Goal: Transaction & Acquisition: Purchase product/service

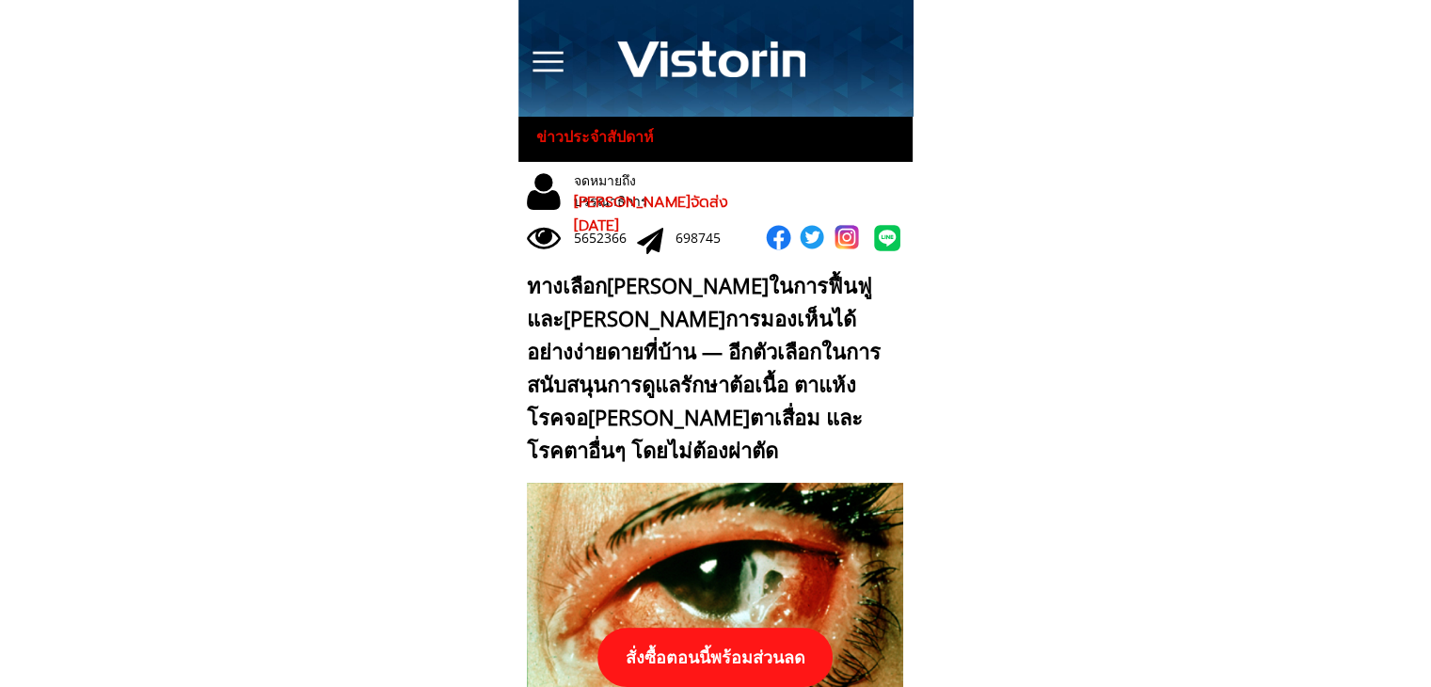
click at [735, 653] on p "สั่งซื้อตอนนี้พร้อมส่วนลด" at bounding box center [714, 657] width 235 height 59
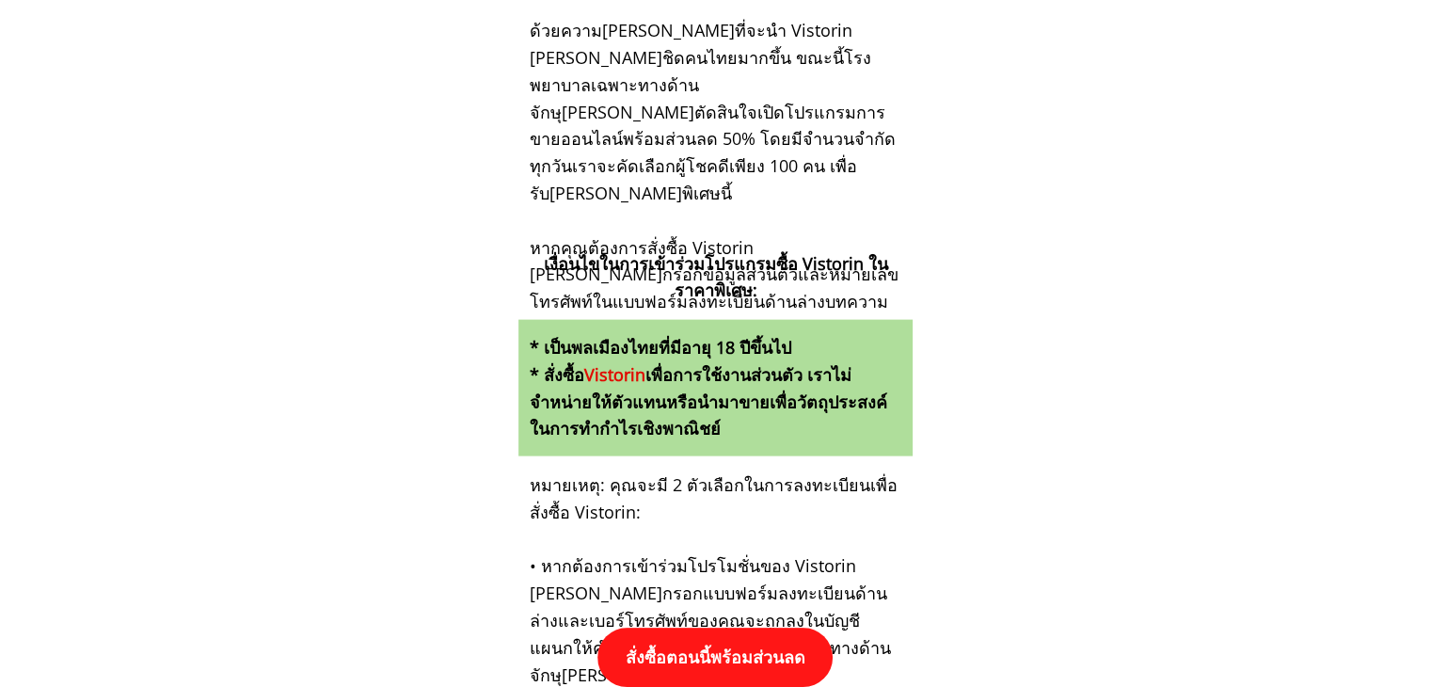
scroll to position [19539, 0]
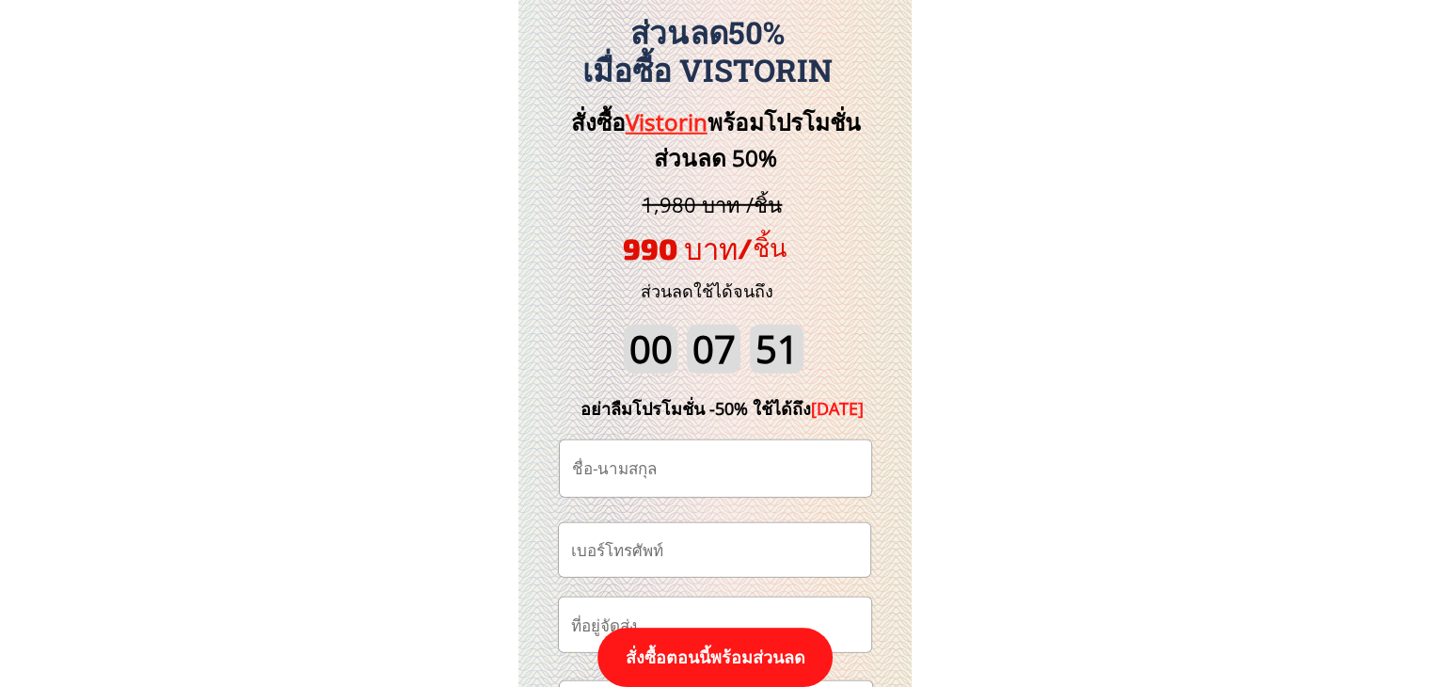
click at [734, 558] on input "tel" at bounding box center [714, 550] width 296 height 54
paste input "0955058752"
type input "0955058752"
click at [673, 462] on input "text" at bounding box center [715, 468] width 296 height 56
paste input "สายรุ้ง โคสูงเนิน"
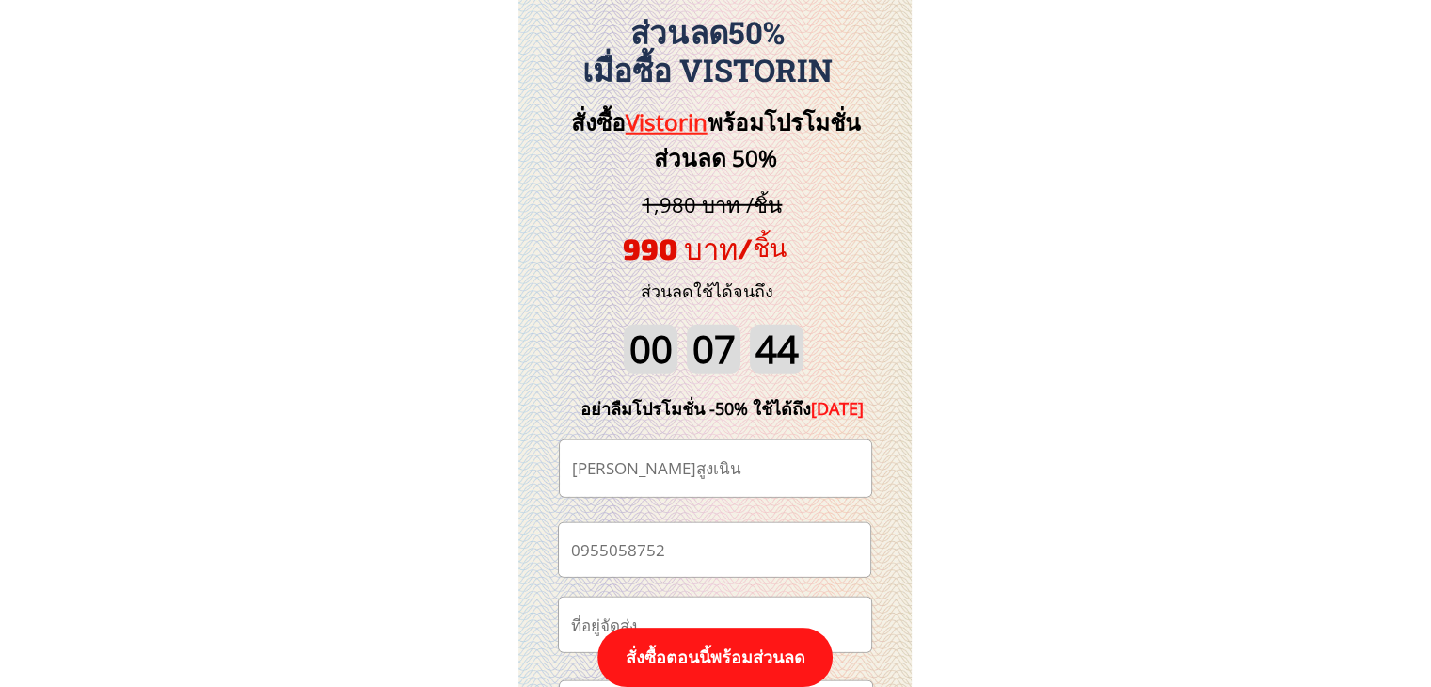
scroll to position [19821, 0]
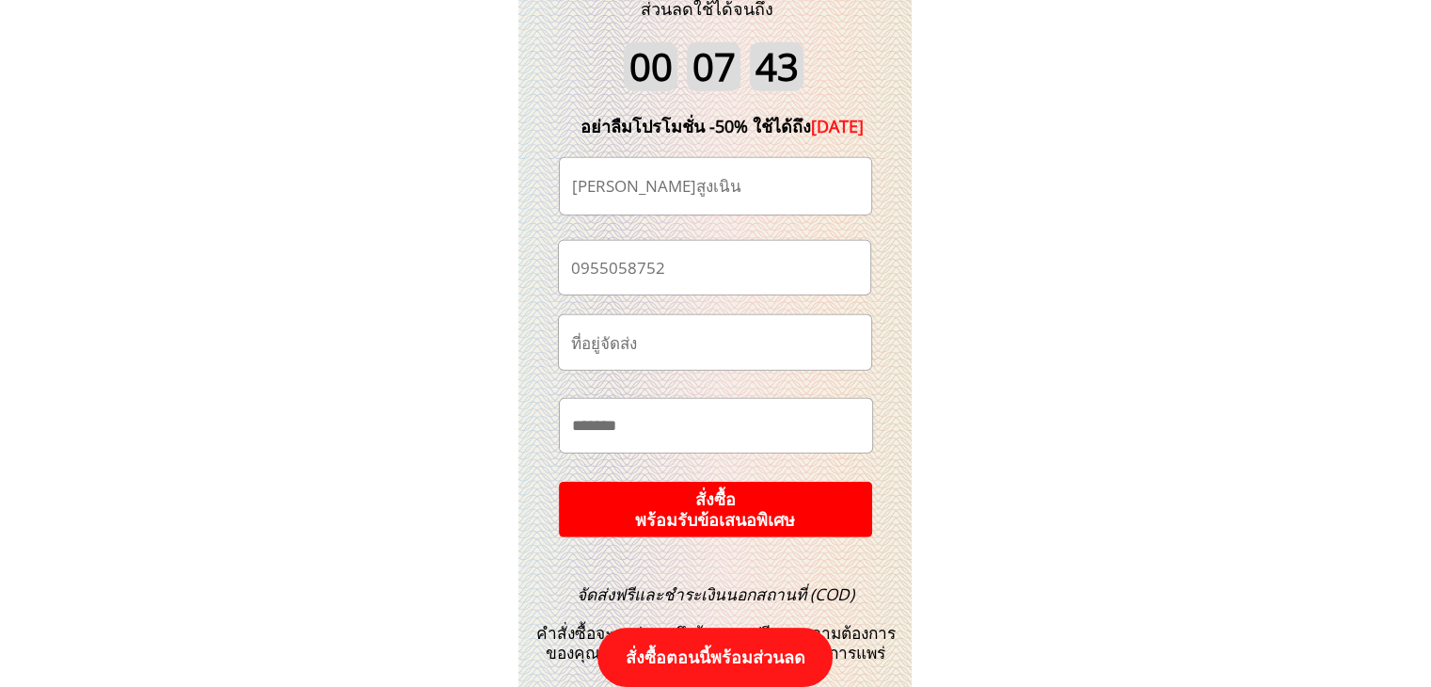
type input "สายรุ้ง โคสูงเนิน"
click at [802, 503] on p "สั่งซื้อ พร้อมรับข้อเสนอพิเศษ" at bounding box center [715, 510] width 316 height 56
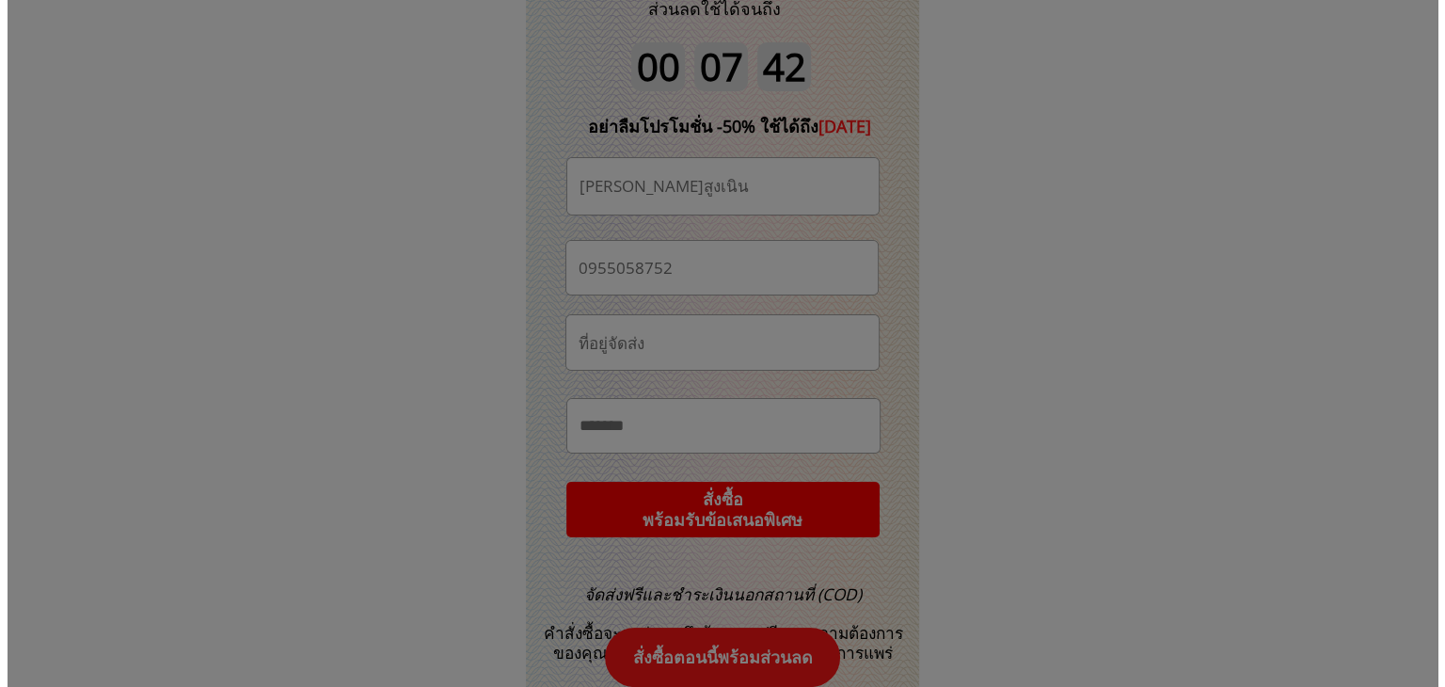
scroll to position [0, 0]
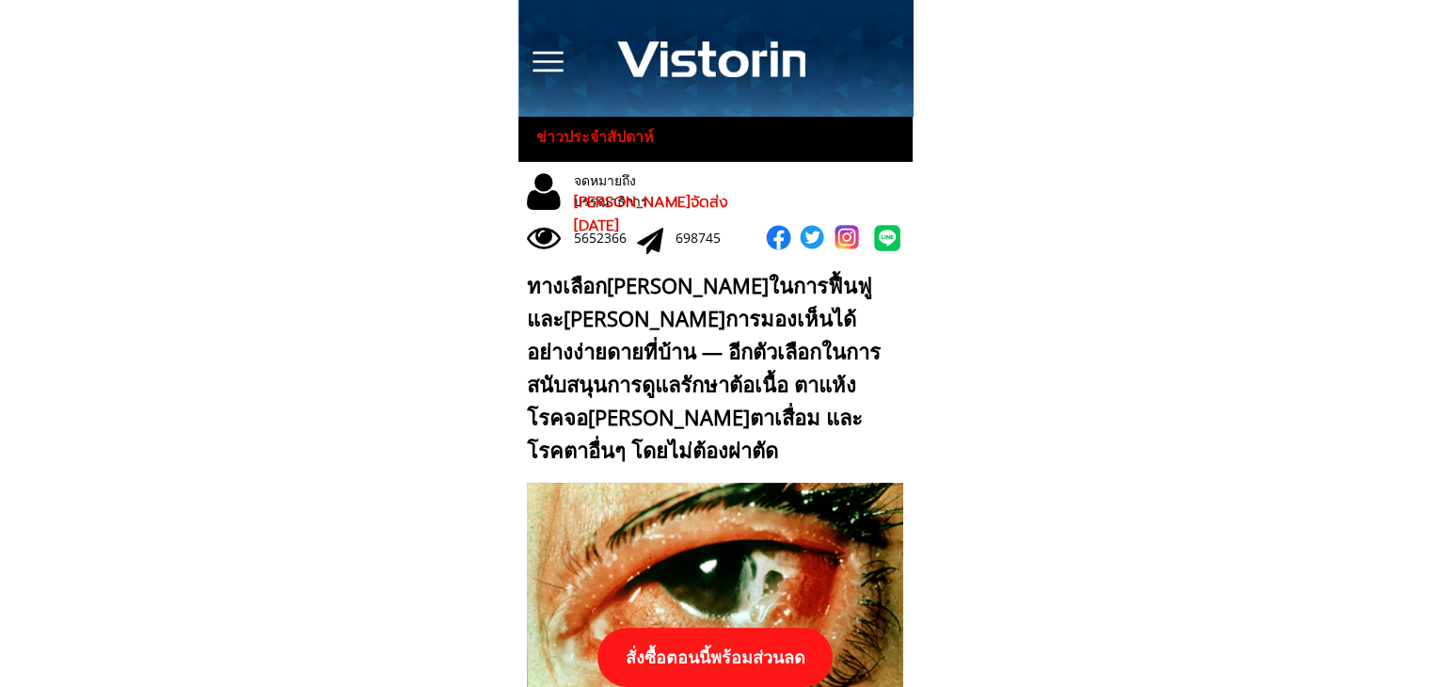
click at [787, 649] on p "สั่งซื้อตอนนี้พร้อมส่วนลด" at bounding box center [714, 657] width 235 height 59
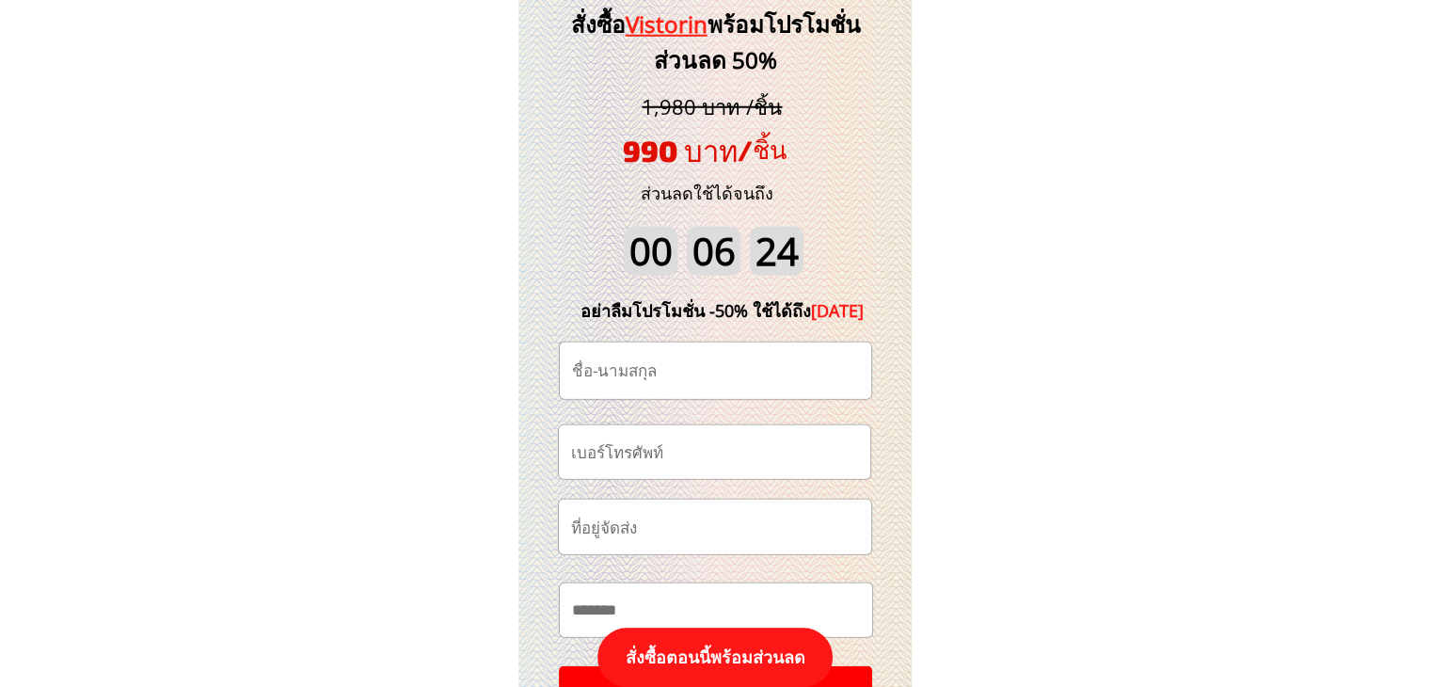
scroll to position [19727, 0]
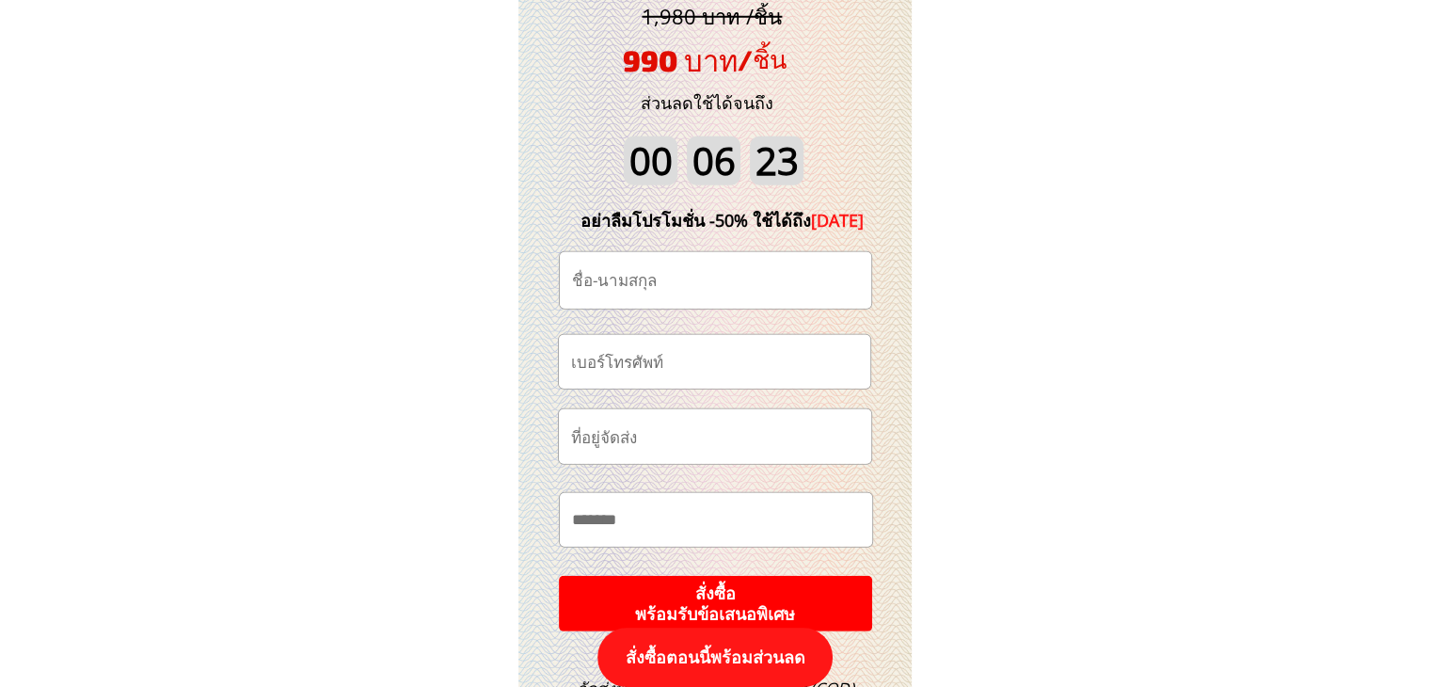
click at [701, 365] on input "tel" at bounding box center [714, 362] width 296 height 54
paste input "0926562756"
type input "0926562756"
click at [738, 288] on input "text" at bounding box center [715, 280] width 296 height 56
paste input "สุยันต์ จํานงค์รัตน์"
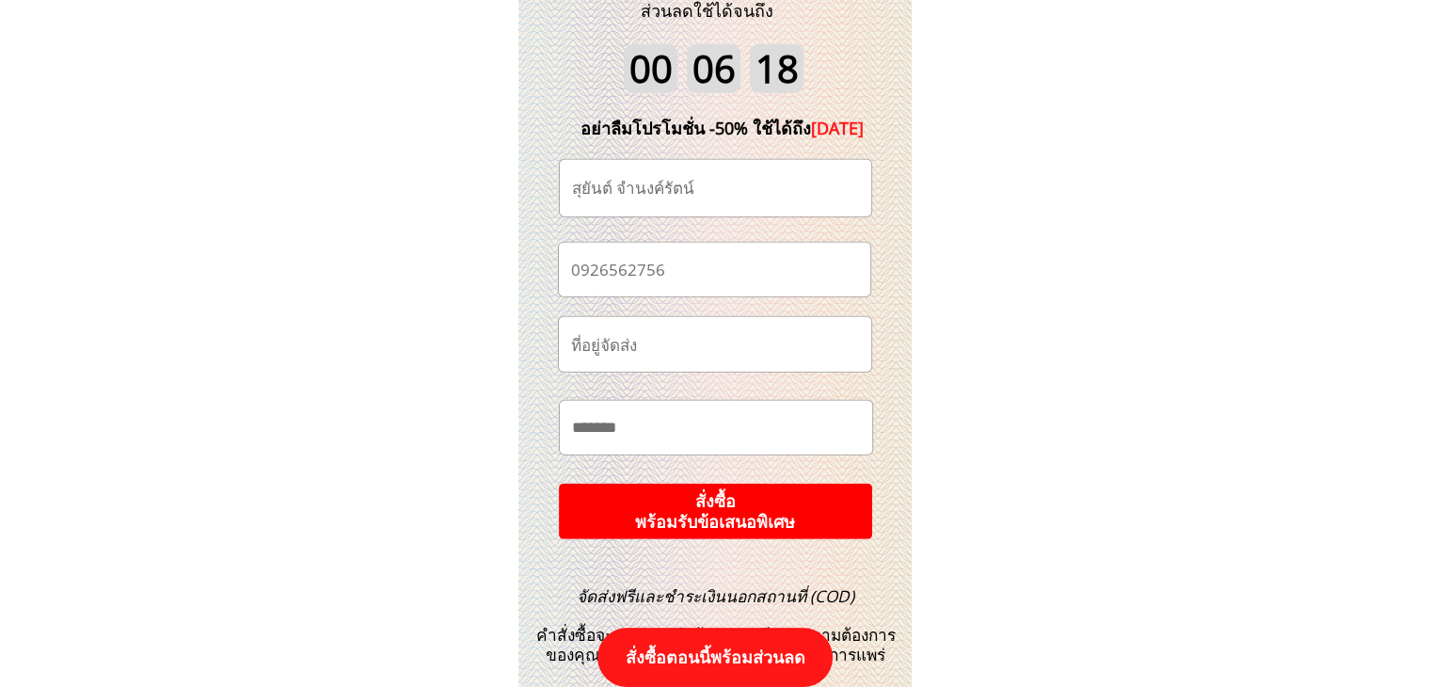
scroll to position [19915, 0]
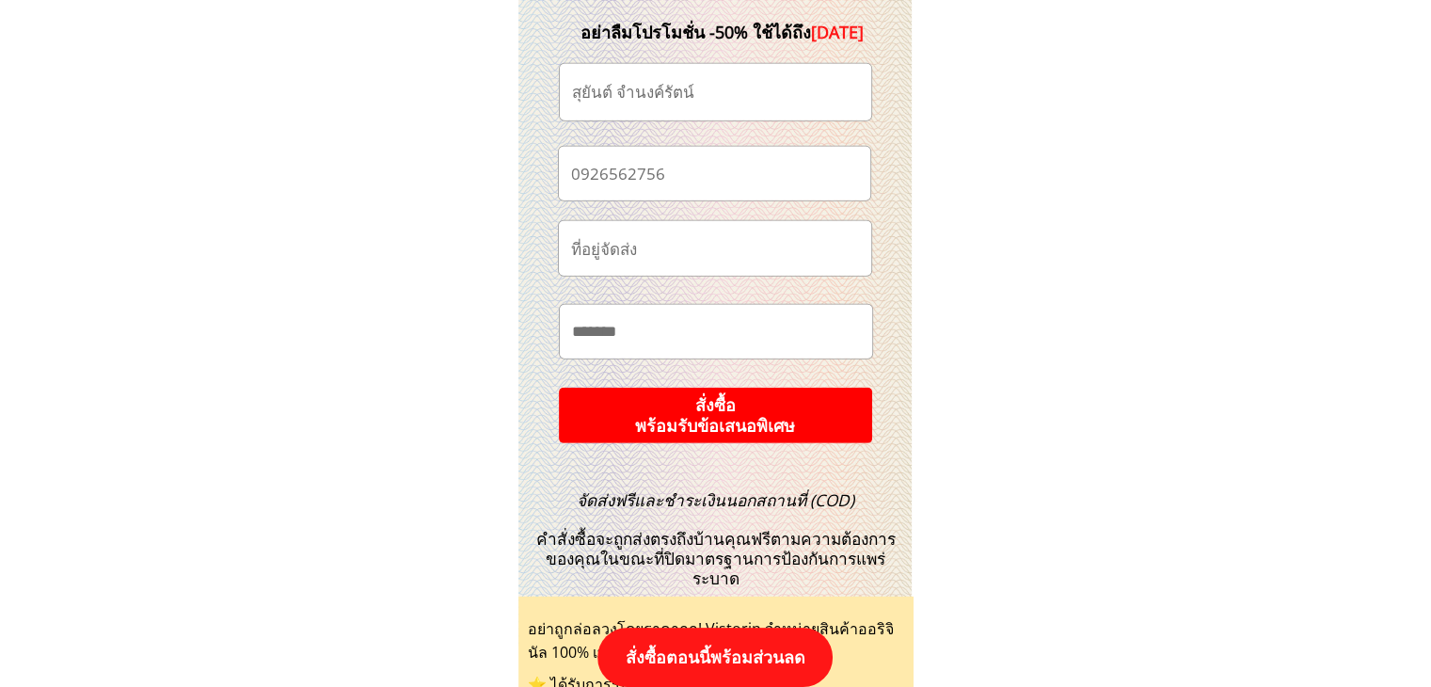
type input "สุยันต์ จํานงค์รัตน์"
click at [798, 422] on p "สั่งซื้อ พร้อมรับข้อเสนอพิเศษ" at bounding box center [715, 415] width 343 height 61
